Goal: Task Accomplishment & Management: Manage account settings

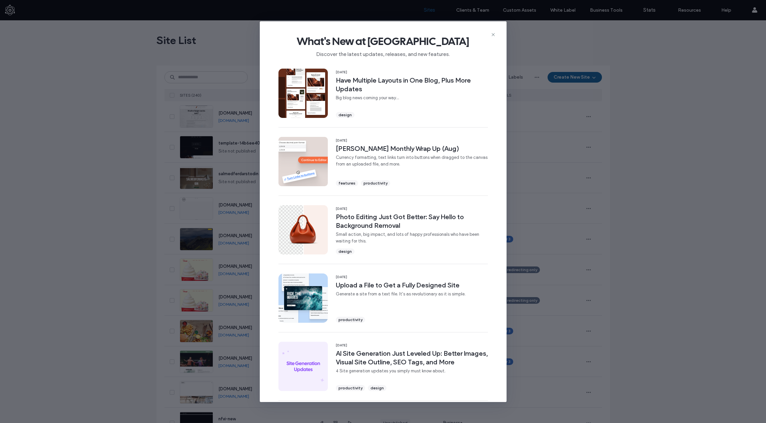
click at [496, 34] on div "What's New at [GEOGRAPHIC_DATA] Discover the latest updates, releases, and new …" at bounding box center [383, 43] width 247 height 45
click at [493, 35] on use at bounding box center [492, 34] width 3 height 3
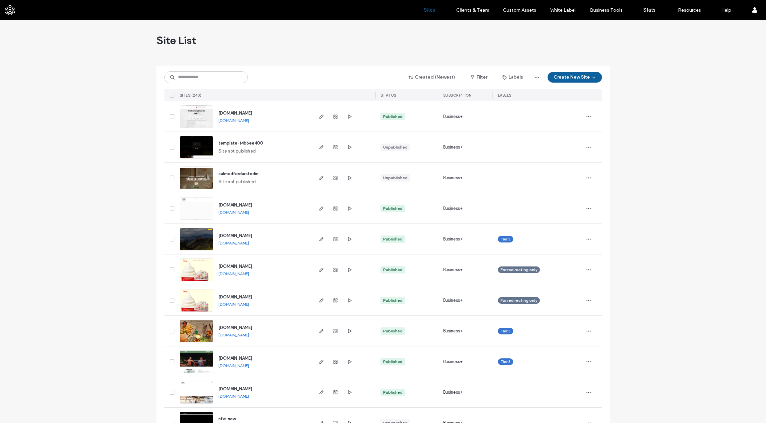
click at [218, 87] on div "Created (Newest) Filter Labels Create New Site SITES (240) STATUS SUBSCRIPTION …" at bounding box center [382, 84] width 437 height 36
click at [216, 75] on input at bounding box center [205, 77] width 83 height 12
type input "*****"
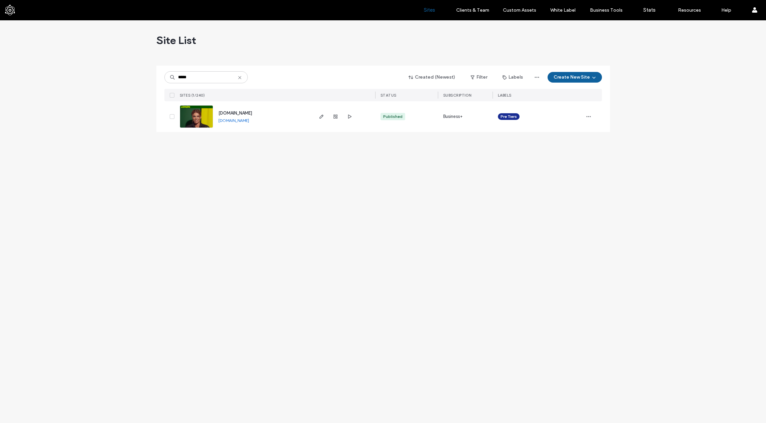
click at [240, 113] on span "[DOMAIN_NAME]" at bounding box center [235, 113] width 34 height 5
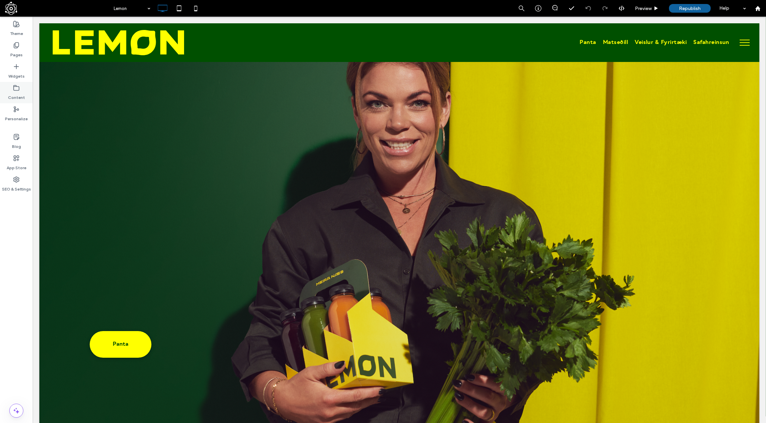
click at [18, 97] on label "Content" at bounding box center [16, 95] width 17 height 9
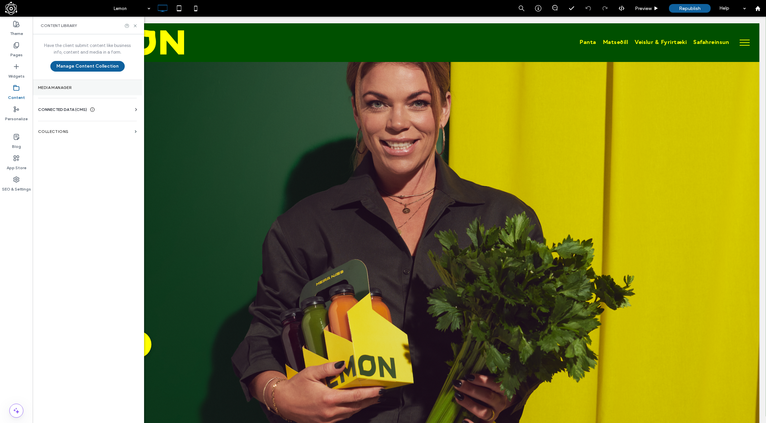
click at [76, 88] on label "Media Manager" at bounding box center [87, 87] width 99 height 5
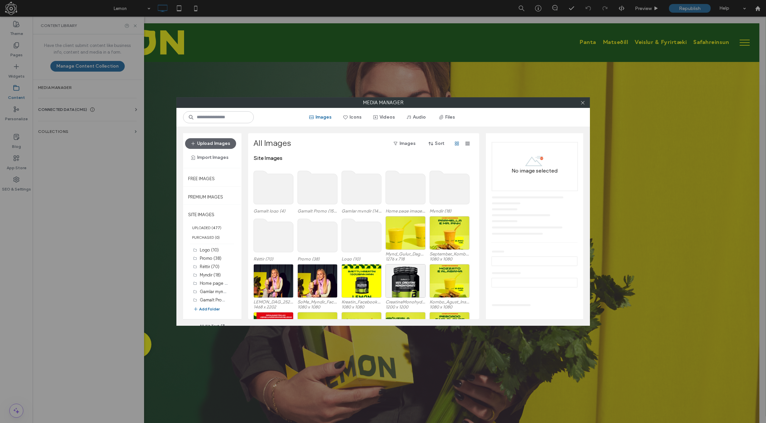
click at [354, 230] on use at bounding box center [361, 235] width 40 height 33
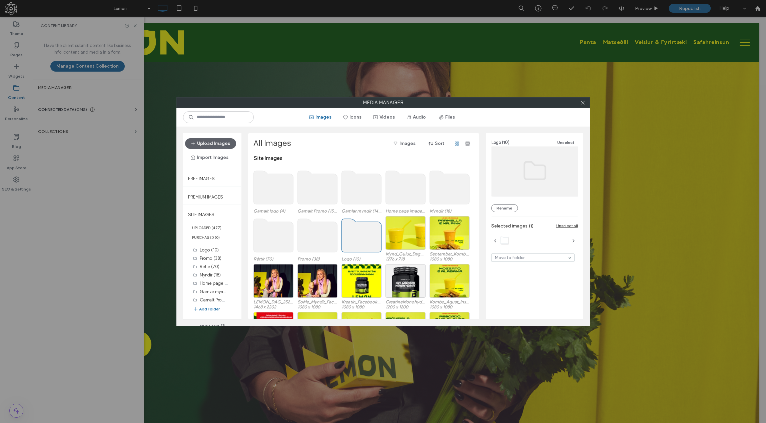
click at [354, 229] on use at bounding box center [361, 235] width 40 height 33
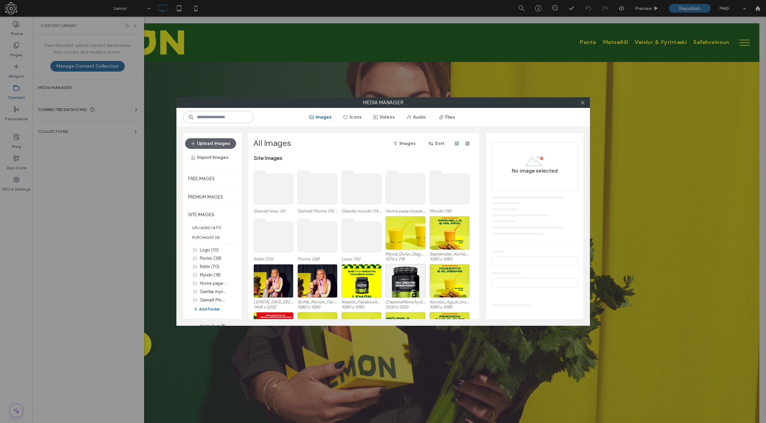
click at [354, 229] on use at bounding box center [361, 235] width 40 height 33
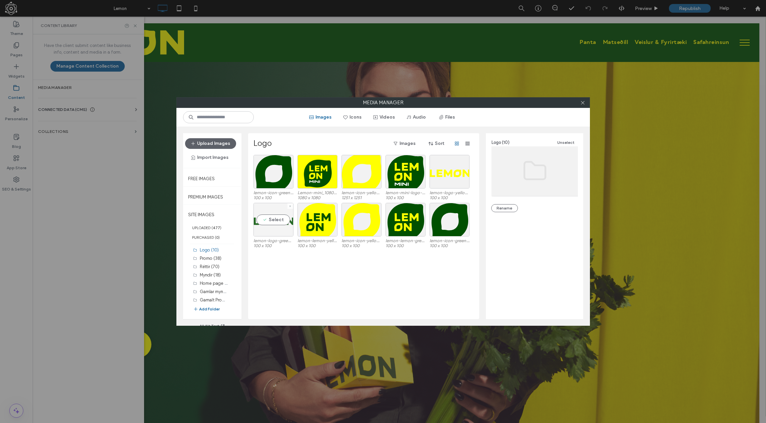
click at [275, 229] on div "Select" at bounding box center [273, 220] width 40 height 34
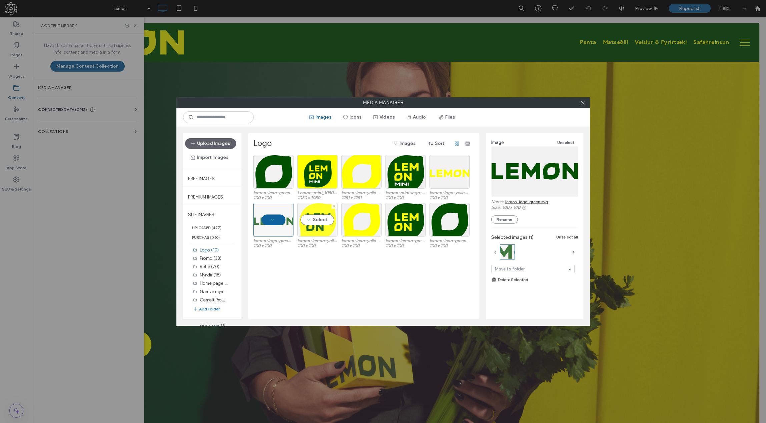
click at [329, 235] on div "Select" at bounding box center [317, 220] width 40 height 34
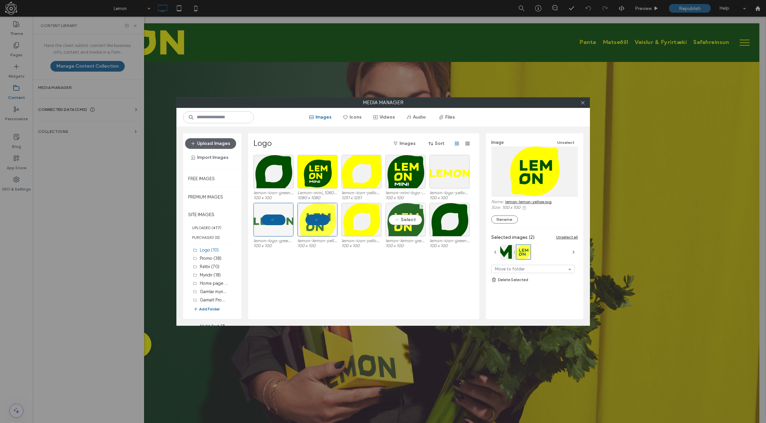
click at [419, 236] on div "Select" at bounding box center [405, 220] width 40 height 34
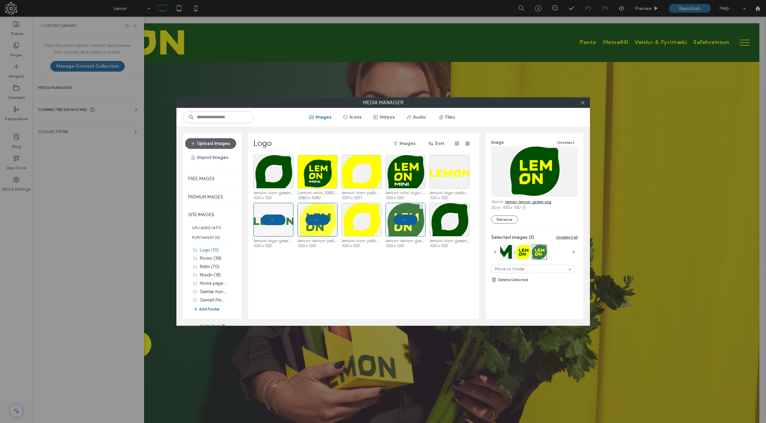
drag, startPoint x: 419, startPoint y: 236, endPoint x: 538, endPoint y: 204, distance: 123.2
click at [538, 204] on link "lemon-lemon-green.svg" at bounding box center [528, 201] width 46 height 5
click at [268, 302] on div "lemon-icon-green_1.svg 100 x 100 Lemon-mini_1080x1080 (2).png 1080 x 1080 lemon…" at bounding box center [365, 237] width 224 height 164
